Goal: Information Seeking & Learning: Learn about a topic

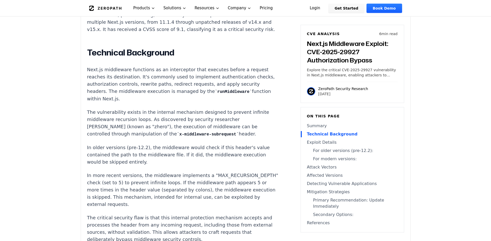
scroll to position [411, 0]
drag, startPoint x: 217, startPoint y: 80, endPoint x: 268, endPoint y: 84, distance: 51.5
click at [268, 84] on p "Next.js middleware functions as an interceptor that executes before a request r…" at bounding box center [183, 84] width 192 height 36
click at [262, 85] on p "Next.js middleware functions as an interceptor that executes before a request r…" at bounding box center [183, 84] width 192 height 36
drag, startPoint x: 127, startPoint y: 90, endPoint x: 196, endPoint y: 87, distance: 69.4
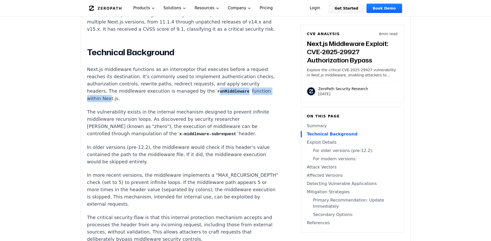
click at [196, 87] on p "Next.js middleware functions as an interceptor that executes before a request r…" at bounding box center [183, 84] width 192 height 36
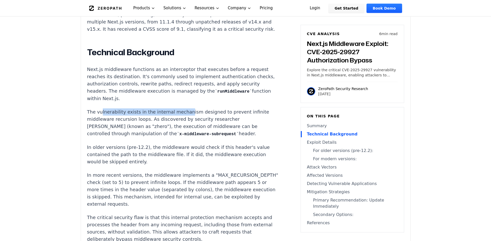
drag, startPoint x: 100, startPoint y: 105, endPoint x: 181, endPoint y: 106, distance: 80.8
click at [181, 108] on p "The vulnerability exists in the internal mechanism designed to prevent infinite…" at bounding box center [183, 122] width 192 height 29
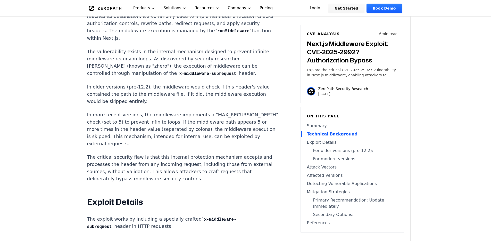
scroll to position [472, 0]
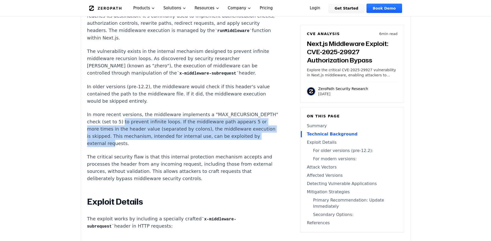
drag, startPoint x: 108, startPoint y: 107, endPoint x: 207, endPoint y: 120, distance: 99.7
click at [207, 120] on p "In more recent versions, the middleware implements a "MAX_RECURSION_DEPTH" chec…" at bounding box center [183, 129] width 192 height 36
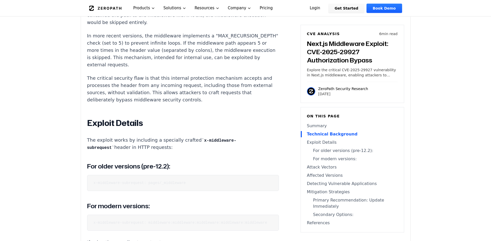
scroll to position [551, 0]
drag, startPoint x: 105, startPoint y: 116, endPoint x: 187, endPoint y: 114, distance: 82.1
click at [187, 136] on p "The exploit works by including a specially crafted x-middleware-subrequest head…" at bounding box center [183, 143] width 192 height 15
click at [151, 180] on code "x-middleware-subrequest: pages/_middleware" at bounding box center [140, 182] width 92 height 4
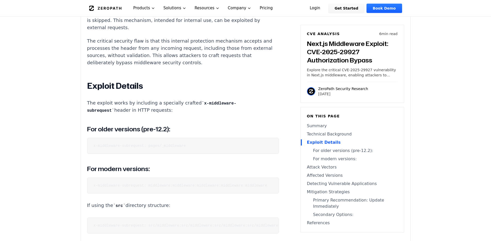
scroll to position [588, 0]
drag, startPoint x: 149, startPoint y: 163, endPoint x: 267, endPoint y: 162, distance: 117.6
click at [267, 183] on code "x-middleware-subrequest: middleware:middleware:middleware:middleware:middleware" at bounding box center [181, 185] width 174 height 4
copy code "middleware:middleware:middleware:middleware:middleware"
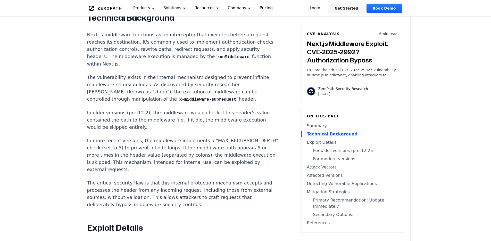
scroll to position [445, 0]
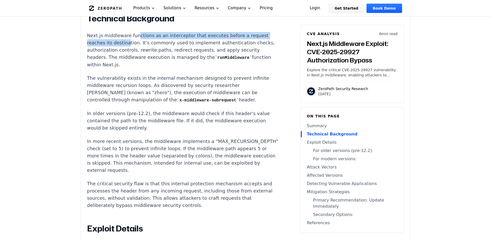
drag, startPoint x: 102, startPoint y: 40, endPoint x: 135, endPoint y: 36, distance: 33.5
click at [135, 36] on p "Next.js middleware functions as an interceptor that executes before a request r…" at bounding box center [183, 50] width 192 height 36
drag, startPoint x: 123, startPoint y: 35, endPoint x: 152, endPoint y: 41, distance: 30.2
click at [152, 41] on p "Next.js middleware functions as an interceptor that executes before a request r…" at bounding box center [183, 50] width 192 height 36
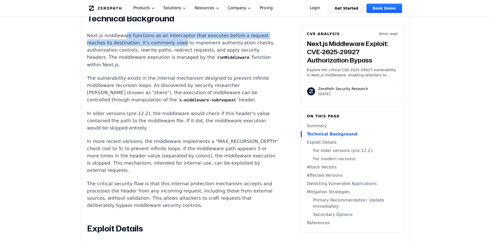
click at [152, 41] on p "Next.js middleware functions as an interceptor that executes before a request r…" at bounding box center [183, 50] width 192 height 36
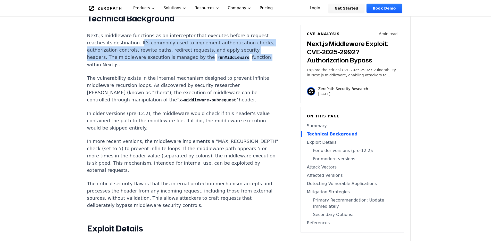
drag, startPoint x: 114, startPoint y: 44, endPoint x: 177, endPoint y: 59, distance: 64.6
click at [177, 59] on p "Next.js middleware functions as an interceptor that executes before a request r…" at bounding box center [183, 50] width 192 height 36
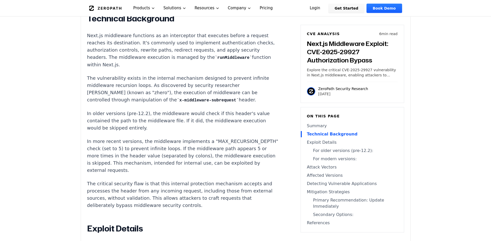
drag, startPoint x: 78, startPoint y: 72, endPoint x: 150, endPoint y: 90, distance: 74.6
click at [150, 90] on p "The vulnerability exists in the internal mechanism designed to prevent infinite…" at bounding box center [183, 89] width 192 height 29
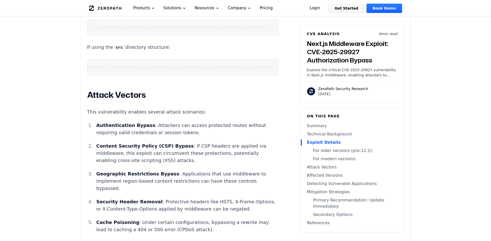
scroll to position [746, 0]
drag, startPoint x: 153, startPoint y: 128, endPoint x: 197, endPoint y: 126, distance: 43.6
click at [197, 142] on p "Content Security Policy (CSP) Bypass : If CSP headers are applied via middlewar…" at bounding box center [187, 153] width 183 height 22
drag, startPoint x: 181, startPoint y: 128, endPoint x: 227, endPoint y: 128, distance: 45.7
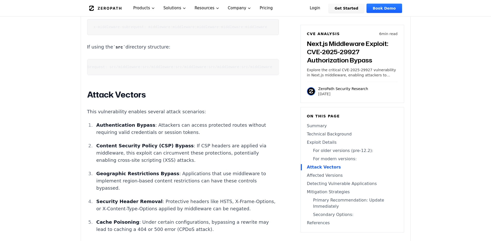
click at [236, 142] on p "Content Security Policy (CSP) Bypass : If CSP headers are applied via middlewar…" at bounding box center [187, 153] width 183 height 22
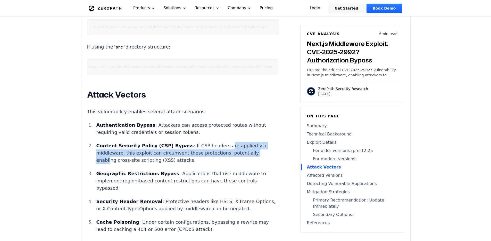
drag, startPoint x: 214, startPoint y: 126, endPoint x: 228, endPoint y: 132, distance: 15.1
click at [228, 142] on p "Content Security Policy (CSP) Bypass : If CSP headers are applied via middlewar…" at bounding box center [187, 153] width 183 height 22
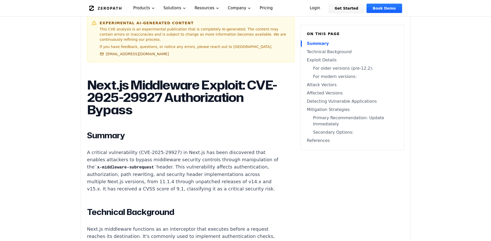
scroll to position [258, 0]
